Goal: Navigation & Orientation: Find specific page/section

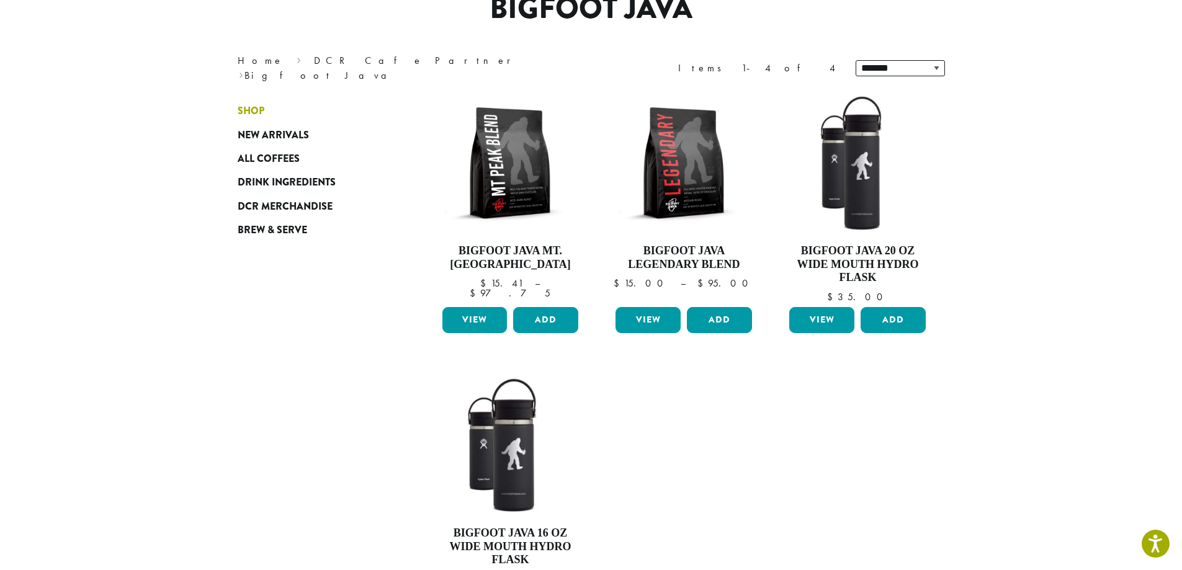
click at [259, 105] on span "Shop" at bounding box center [251, 112] width 27 height 16
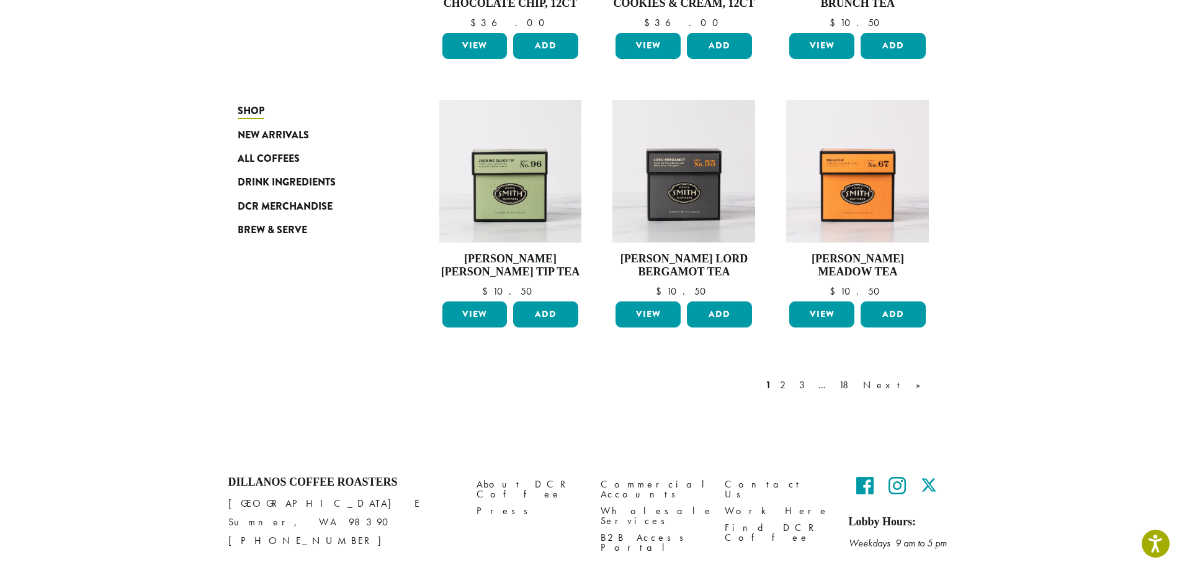
scroll to position [931, 0]
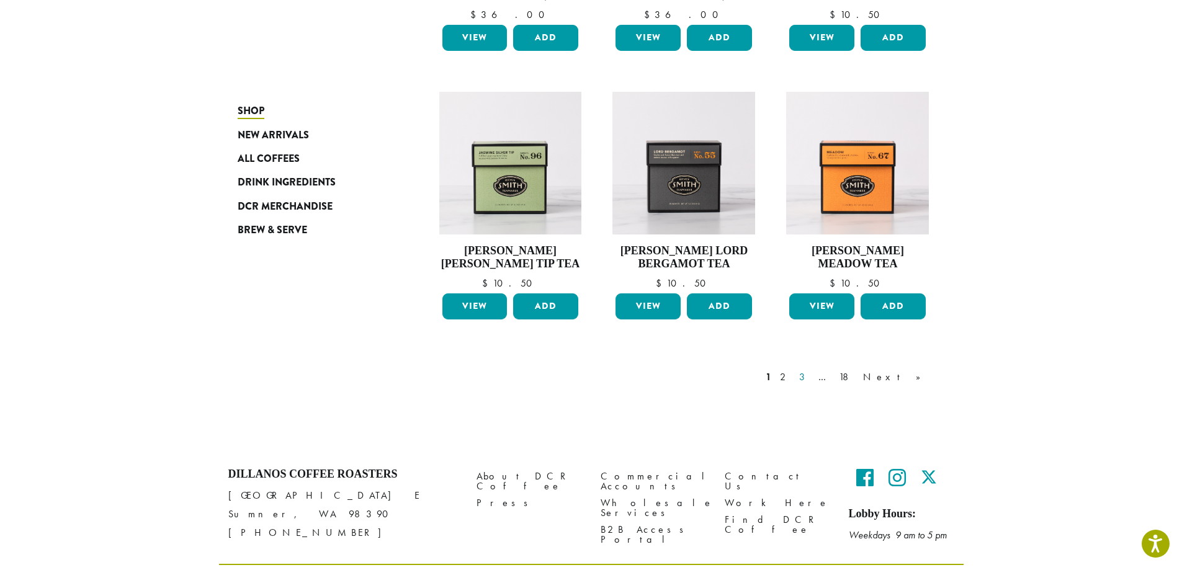
click at [812, 375] on link "3" at bounding box center [805, 377] width 16 height 15
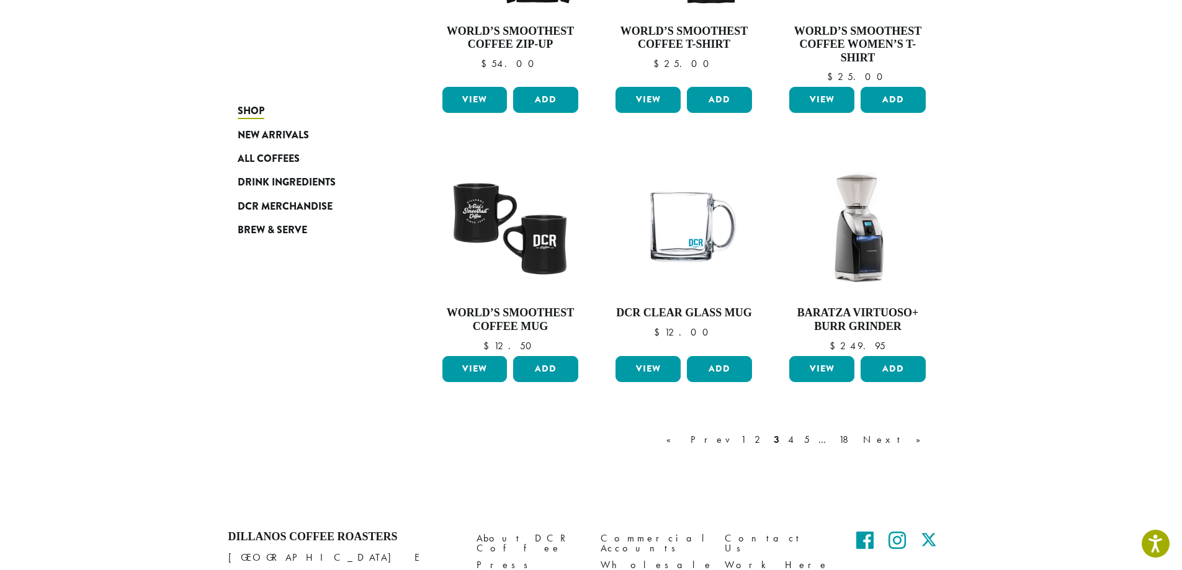
scroll to position [982, 0]
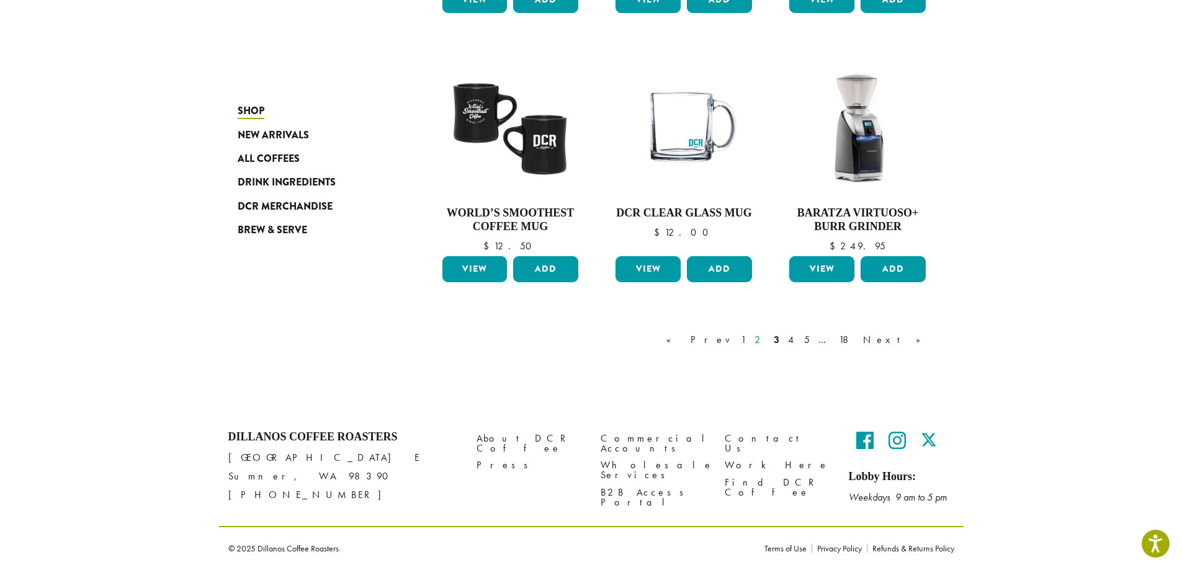
click at [768, 340] on link "2" at bounding box center [760, 340] width 16 height 15
